Goal: Communication & Community: Answer question/provide support

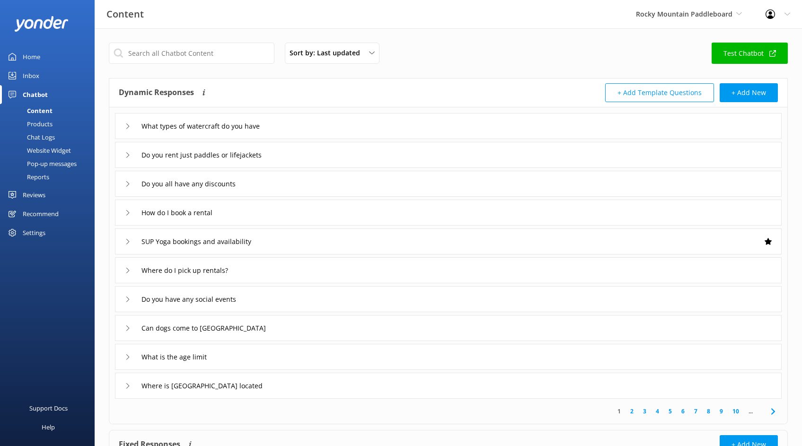
click at [49, 51] on link "Home" at bounding box center [47, 56] width 95 height 19
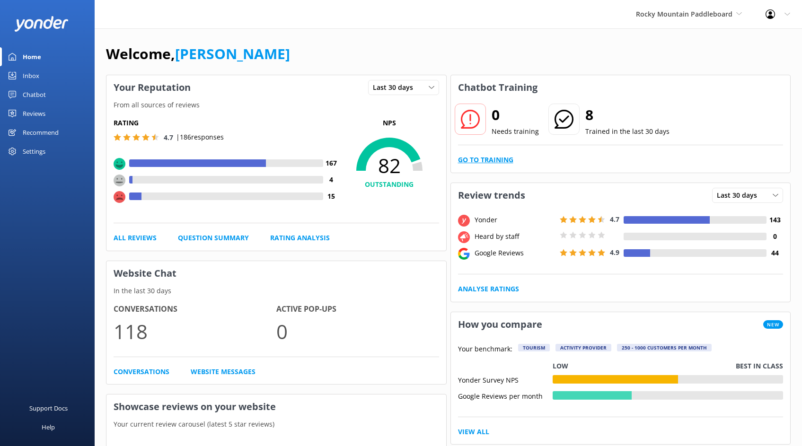
click at [479, 155] on link "Go to Training" at bounding box center [485, 160] width 55 height 10
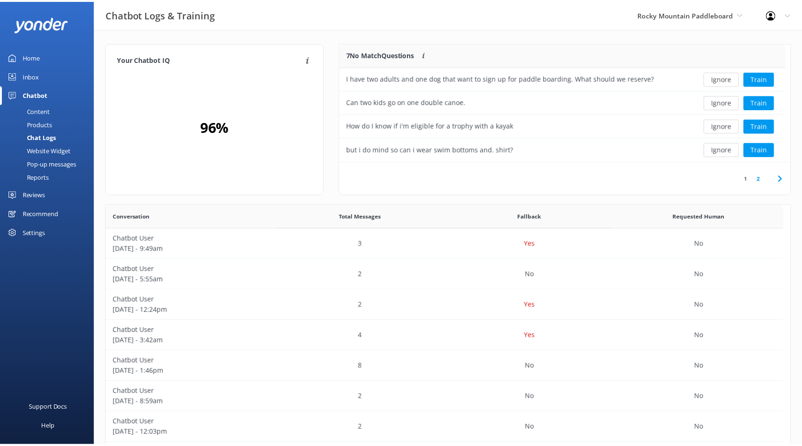
scroll to position [325, 677]
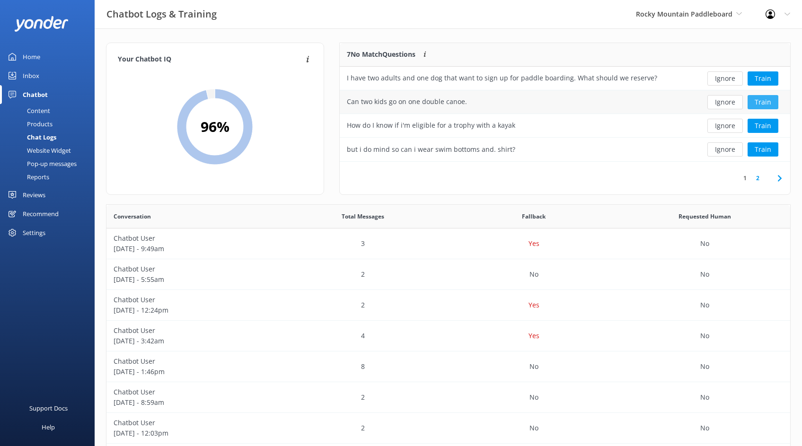
click at [767, 106] on button "Train" at bounding box center [763, 102] width 31 height 14
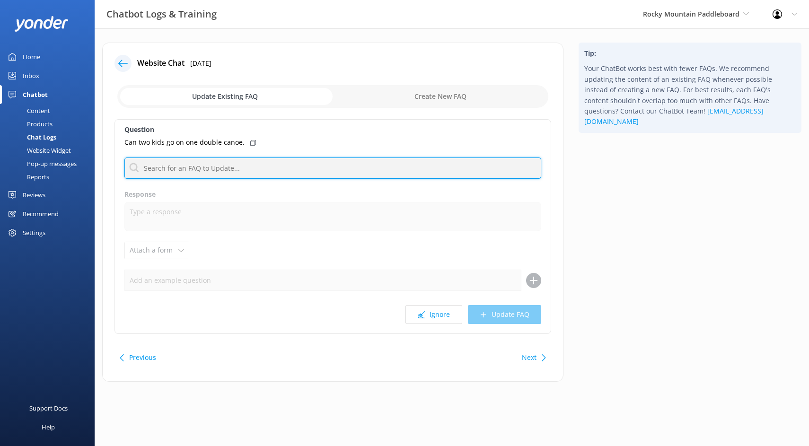
click at [221, 165] on input "text" at bounding box center [332, 168] width 417 height 21
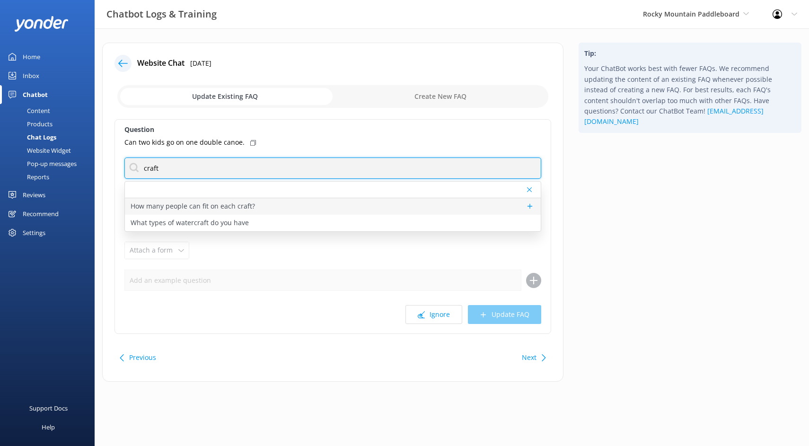
type input "craft"
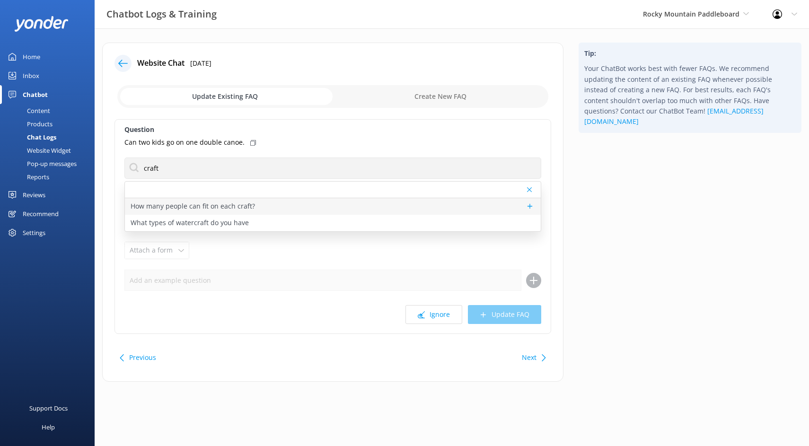
click at [184, 212] on p "How many people can fit on each craft?" at bounding box center [193, 206] width 124 height 10
type textarea "Our canoes a fit 3 people. The party board can fit up to 9 people. Our most of …"
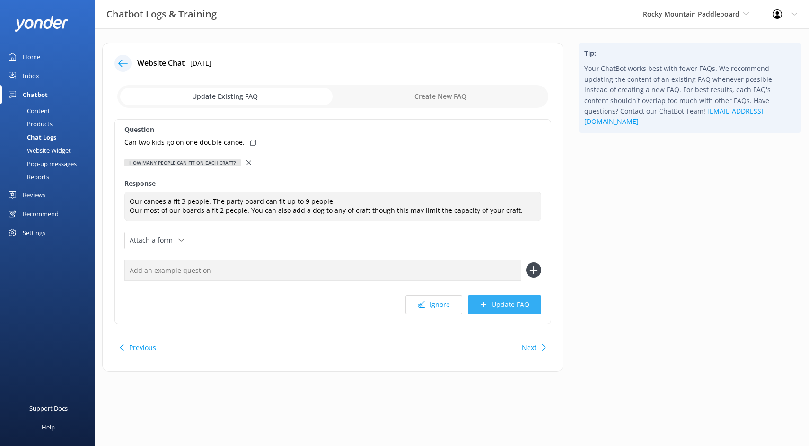
click at [483, 308] on icon at bounding box center [483, 304] width 7 height 7
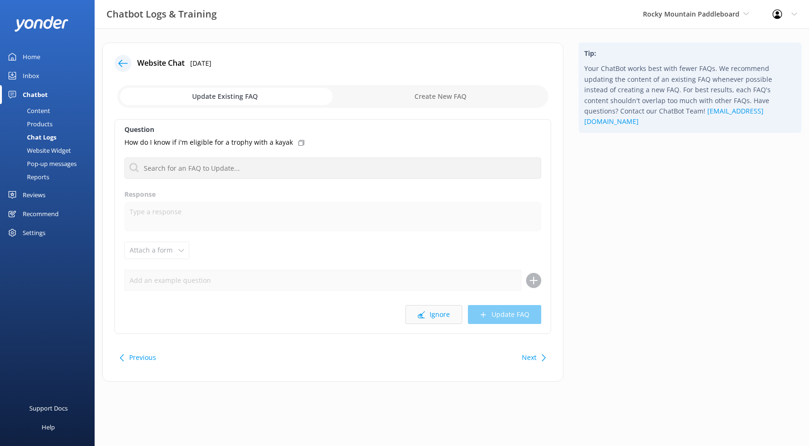
click at [426, 312] on button "Ignore" at bounding box center [434, 314] width 57 height 19
click at [299, 142] on icon at bounding box center [302, 143] width 6 height 6
click at [229, 145] on p "but i do mind so can i wear swim bottoms and. shirt?" at bounding box center [208, 142] width 168 height 10
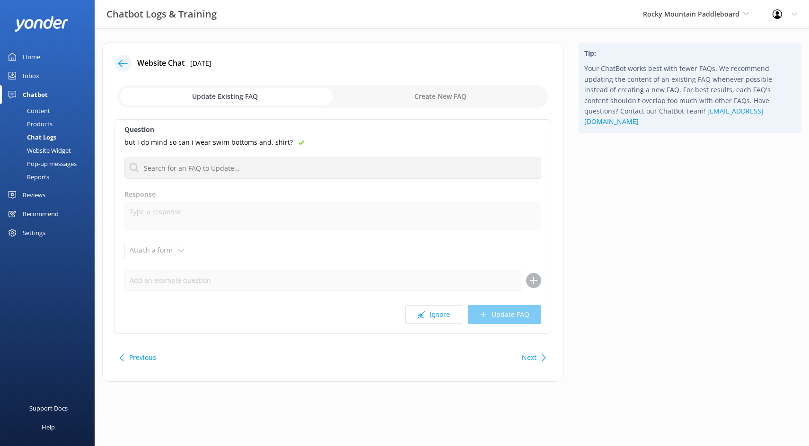
click at [299, 141] on icon at bounding box center [302, 143] width 6 height 6
click at [132, 63] on div at bounding box center [126, 63] width 23 height 17
click at [128, 65] on div at bounding box center [123, 63] width 17 height 17
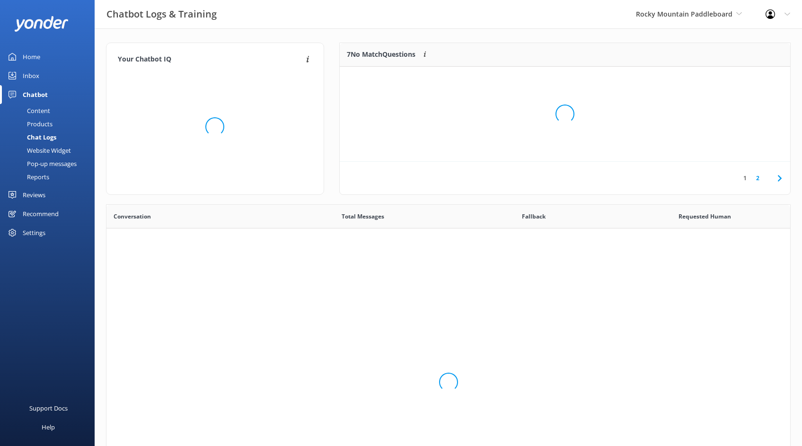
scroll to position [325, 677]
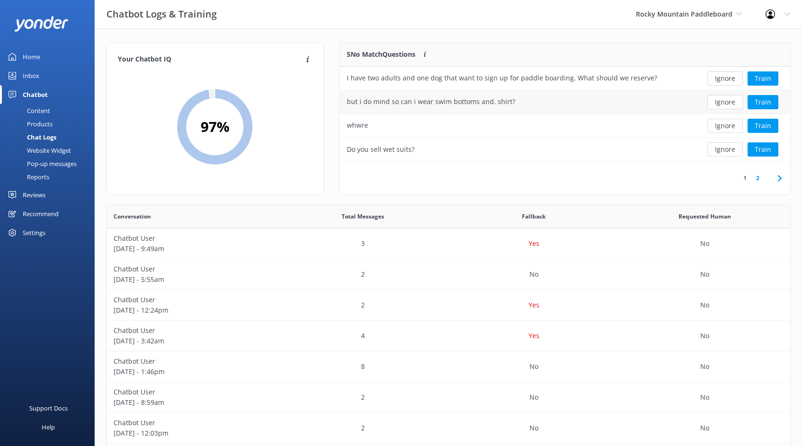
click at [473, 100] on div "but i do mind so can i wear swim bottoms and. shirt?" at bounding box center [431, 102] width 168 height 10
click at [734, 151] on button "Ignore" at bounding box center [725, 149] width 35 height 14
click at [731, 131] on button "Ignore" at bounding box center [725, 126] width 35 height 14
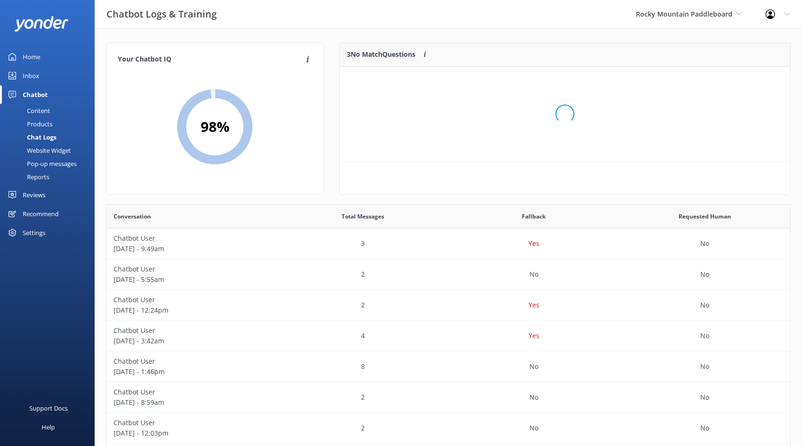
scroll to position [88, 443]
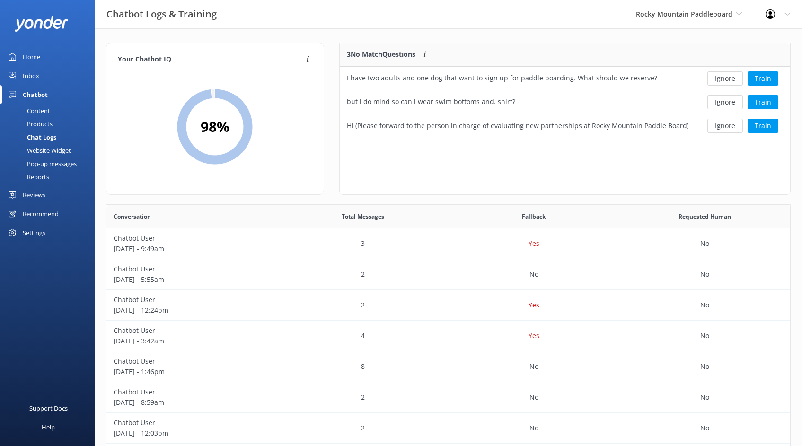
click at [625, 143] on div "3 No Match Questions Customers sometimes ask questions that don't fully match a…" at bounding box center [565, 119] width 452 height 152
click at [626, 136] on div "Hi (Please forward to the person in charge of evaluating new partnerships at Ro…" at bounding box center [518, 126] width 356 height 24
click at [634, 133] on div "Hi (Please forward to the person in charge of evaluating new partnerships at Ro…" at bounding box center [518, 126] width 356 height 24
click at [759, 119] on div "Ignore Train" at bounding box center [743, 126] width 95 height 24
click at [765, 129] on button "Train" at bounding box center [763, 126] width 31 height 14
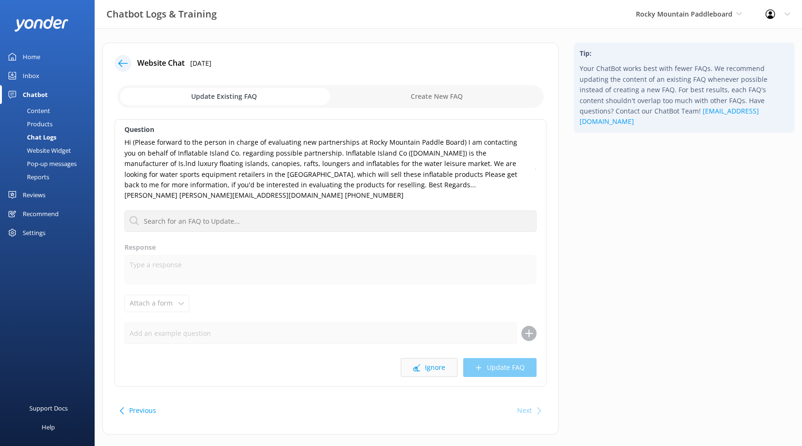
click at [432, 359] on button "Ignore" at bounding box center [429, 367] width 57 height 19
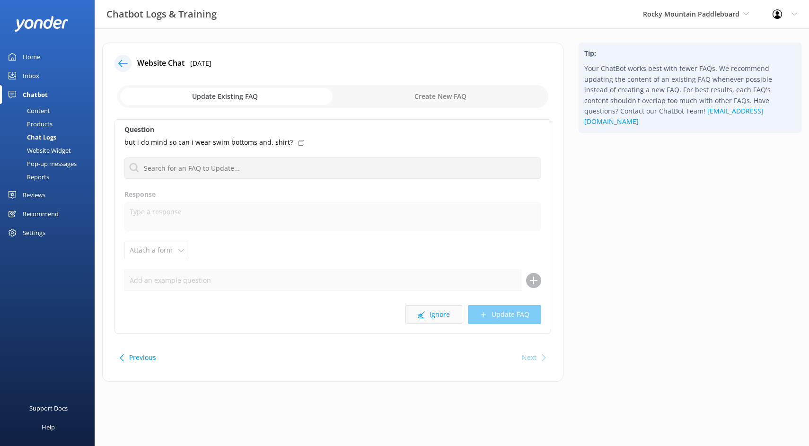
click at [459, 319] on button "Ignore" at bounding box center [434, 314] width 57 height 19
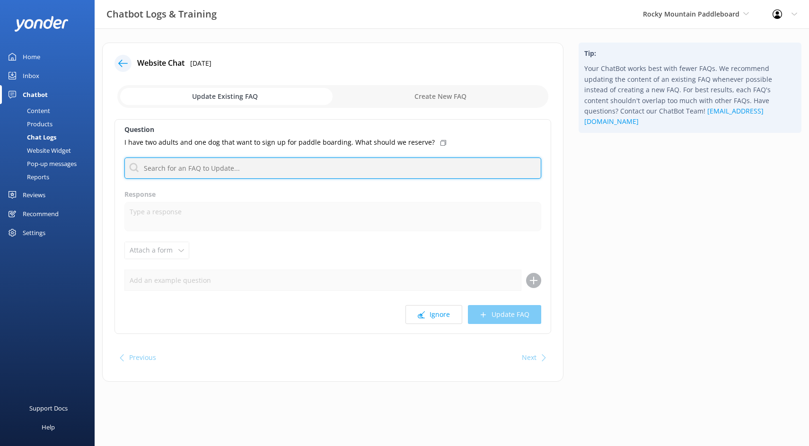
click at [335, 169] on input "text" at bounding box center [332, 168] width 417 height 21
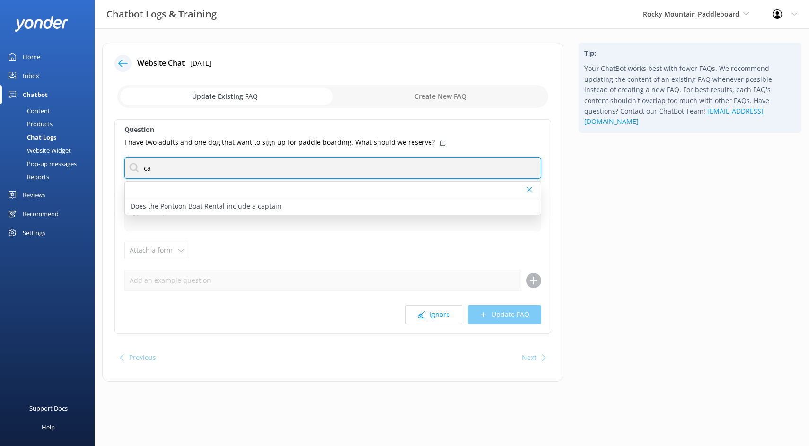
type input "c"
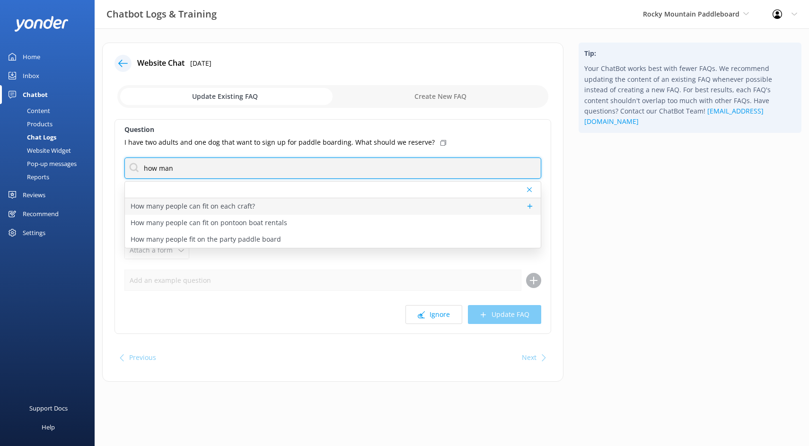
type input "how man"
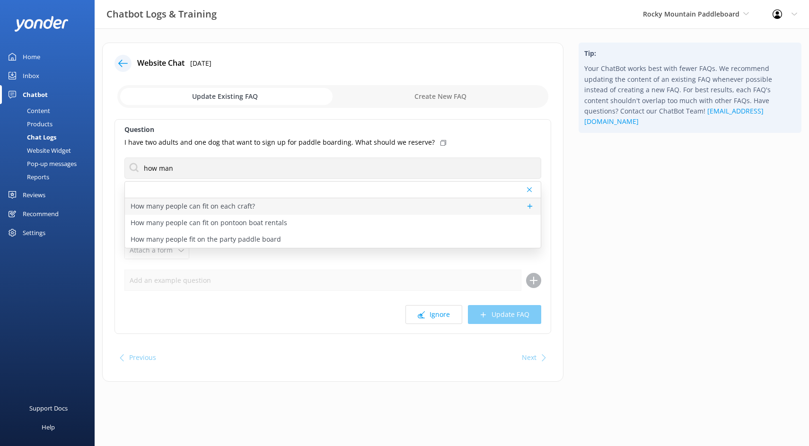
click at [326, 204] on div "How many people can fit on each craft?" at bounding box center [333, 206] width 416 height 17
type textarea "Our canoes a fit 3 people. The party board can fit up to 9 people. Our most of …"
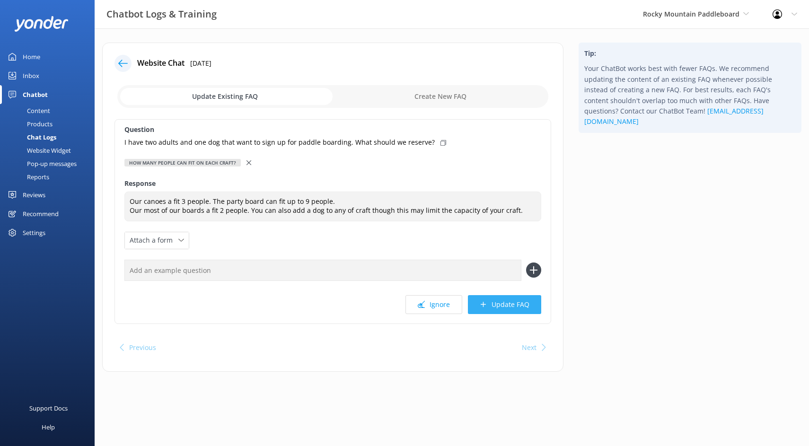
click at [521, 307] on button "Update FAQ" at bounding box center [504, 304] width 73 height 19
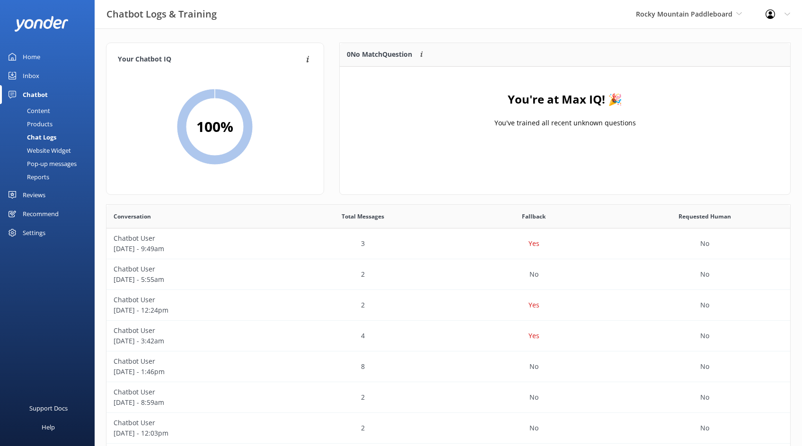
scroll to position [111, 443]
click at [53, 20] on img at bounding box center [41, 24] width 54 height 16
click at [35, 47] on div at bounding box center [47, 23] width 95 height 47
